Goal: Find specific page/section: Find specific page/section

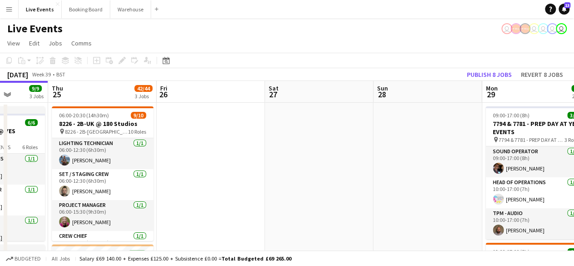
drag, startPoint x: 317, startPoint y: 140, endPoint x: 134, endPoint y: 116, distance: 184.6
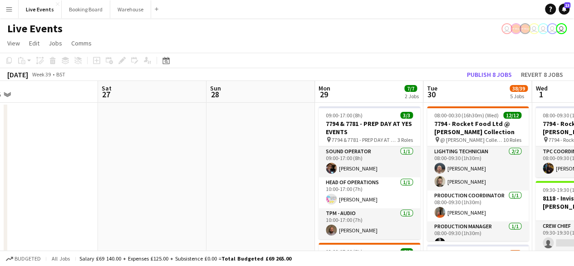
drag, startPoint x: 309, startPoint y: 147, endPoint x: 138, endPoint y: 133, distance: 171.3
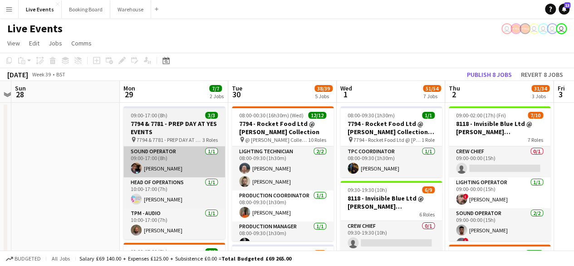
drag, startPoint x: 227, startPoint y: 150, endPoint x: 118, endPoint y: 147, distance: 109.0
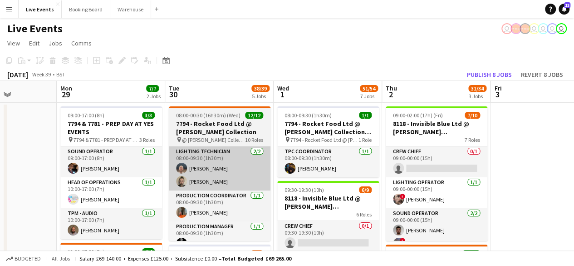
drag, startPoint x: 222, startPoint y: 152, endPoint x: 185, endPoint y: 148, distance: 36.5
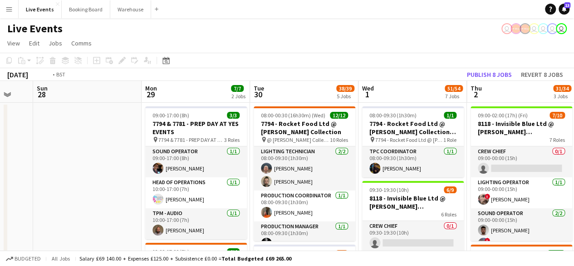
drag, startPoint x: 363, startPoint y: 135, endPoint x: 227, endPoint y: 132, distance: 135.8
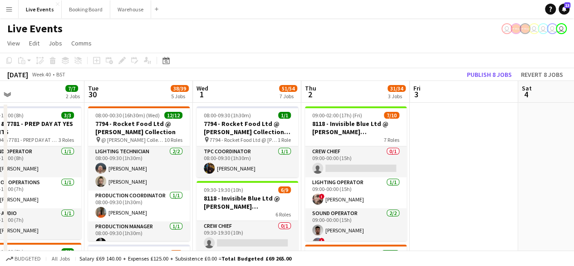
drag, startPoint x: 340, startPoint y: 135, endPoint x: 188, endPoint y: 135, distance: 151.7
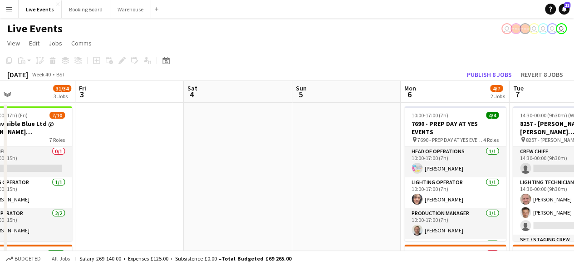
drag, startPoint x: 336, startPoint y: 138, endPoint x: 157, endPoint y: 135, distance: 178.9
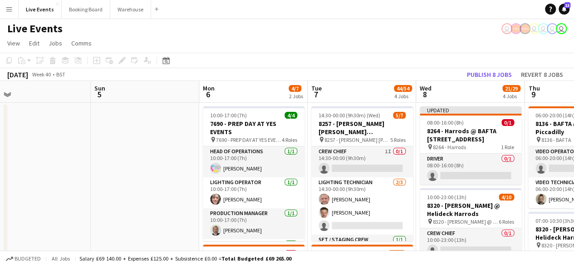
drag, startPoint x: 316, startPoint y: 143, endPoint x: 177, endPoint y: 144, distance: 139.0
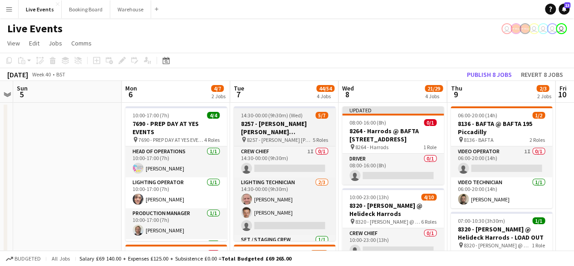
drag, startPoint x: 302, startPoint y: 155, endPoint x: 153, endPoint y: 135, distance: 149.8
